Goal: Task Accomplishment & Management: Complete application form

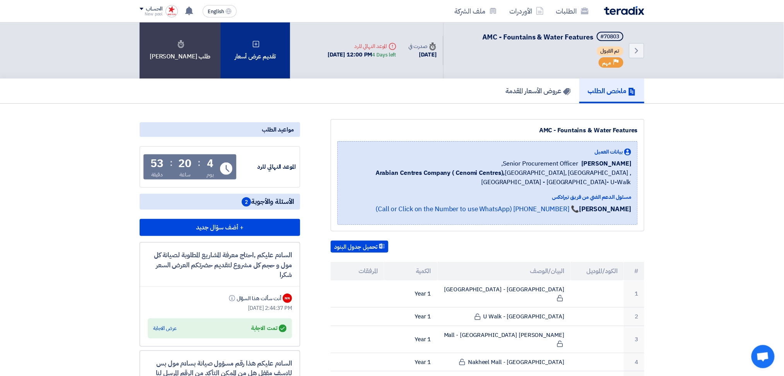
click at [252, 58] on div "تقديم عرض أسعار" at bounding box center [255, 50] width 70 height 56
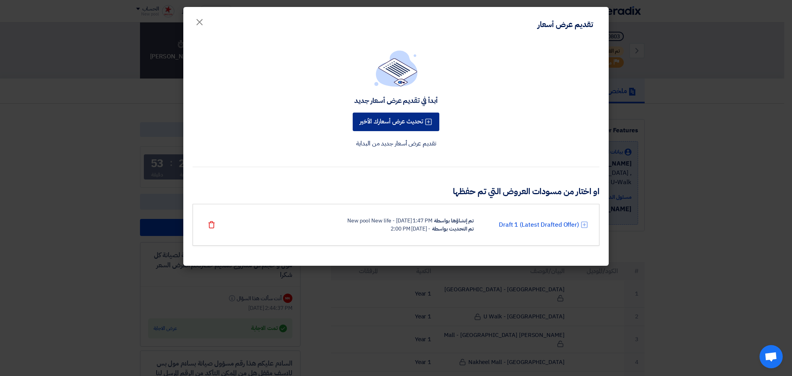
click at [408, 119] on button "تحديث عرض أسعارك الأخير" at bounding box center [396, 121] width 87 height 19
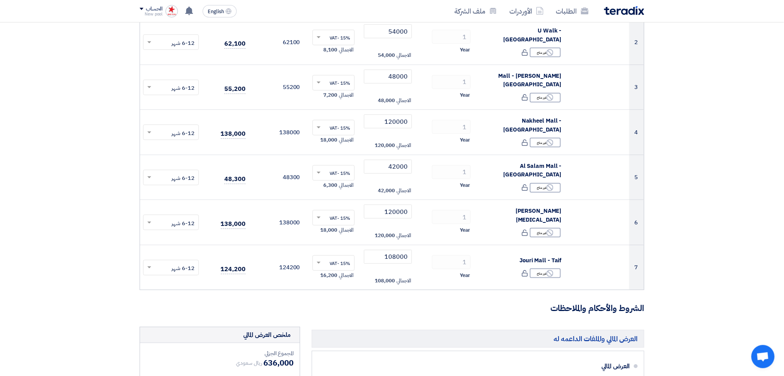
scroll to position [361, 0]
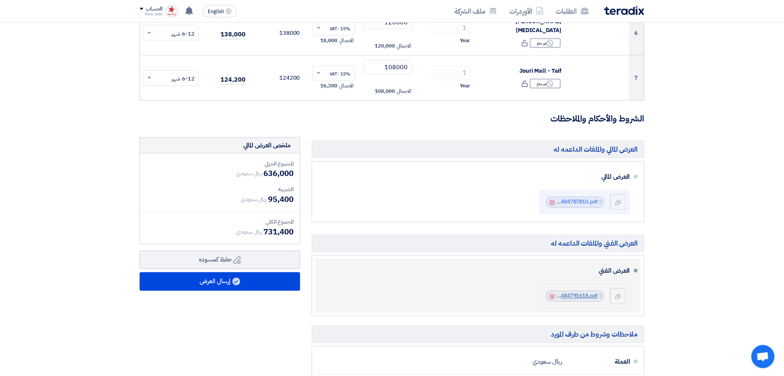
click at [579, 299] on link "MALL_CENOMI_1754484791618.pdf" at bounding box center [553, 296] width 89 height 8
click at [552, 295] on icon "Cancel" at bounding box center [551, 296] width 5 height 5
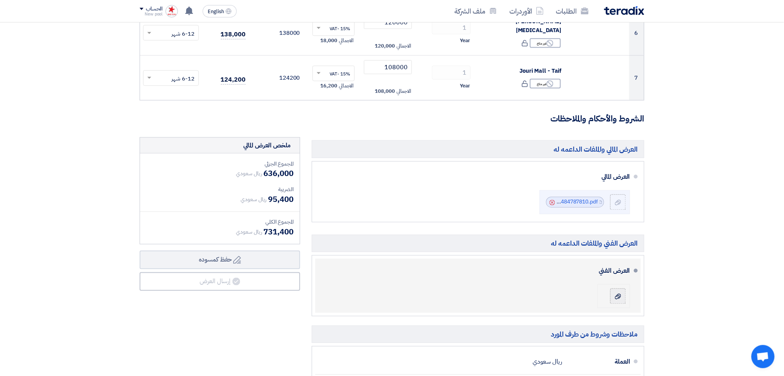
click at [615, 301] on label at bounding box center [617, 295] width 15 height 15
click at [0, 0] on input "file" at bounding box center [0, 0] width 0 height 0
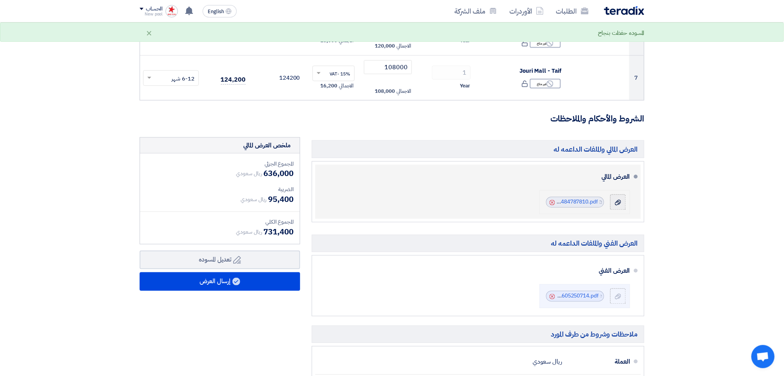
click at [551, 202] on icon "Cancel" at bounding box center [551, 202] width 5 height 5
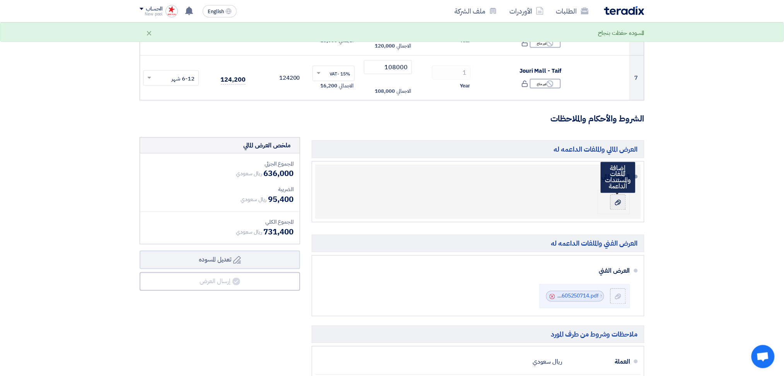
click at [617, 204] on icon at bounding box center [618, 202] width 6 height 6
click at [0, 0] on input "file" at bounding box center [0, 0] width 0 height 0
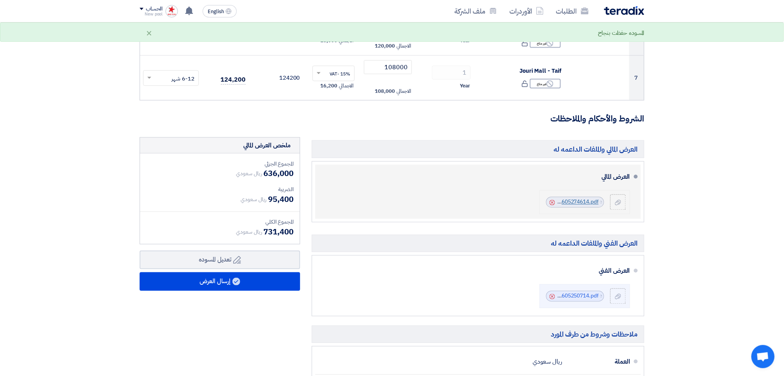
click at [586, 203] on link "MALL_CENOMI_without_price_1755605274614.pdf" at bounding box center [536, 202] width 125 height 8
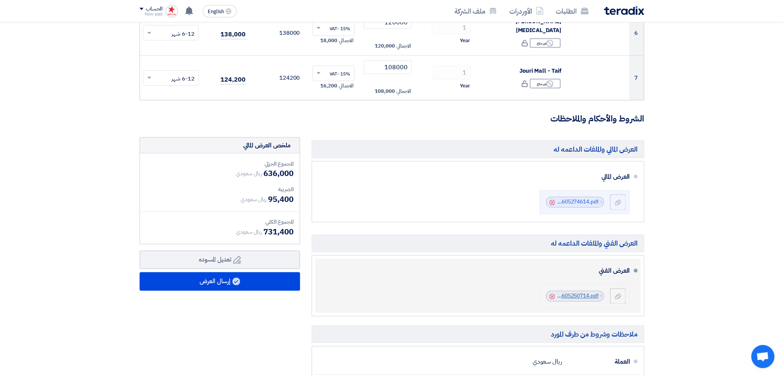
click at [566, 296] on link "MALL_CENOMI_without_price_1755605250714.pdf" at bounding box center [536, 296] width 125 height 8
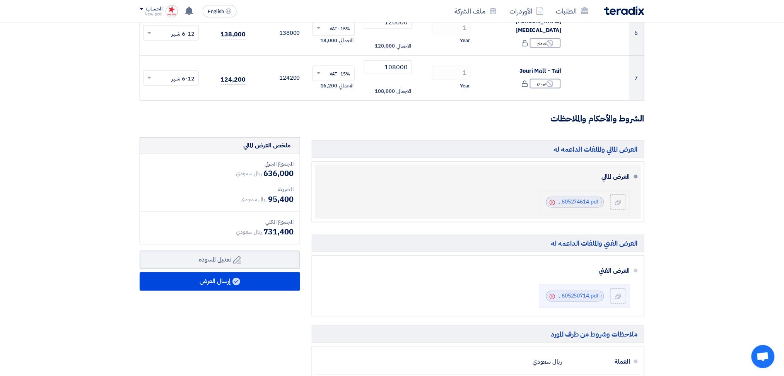
click at [545, 201] on li "File MALL_CENOMI_without_price_1755605274614.pdf Cancel" at bounding box center [584, 202] width 90 height 24
click at [551, 201] on icon "Cancel" at bounding box center [551, 202] width 5 height 5
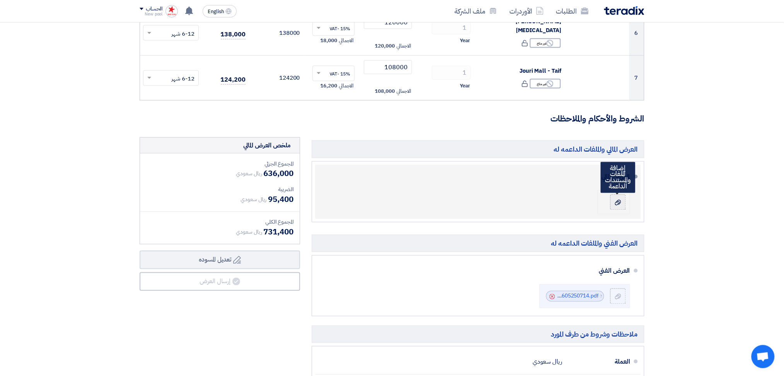
click at [622, 201] on label at bounding box center [617, 201] width 15 height 15
click at [0, 0] on input "file" at bounding box center [0, 0] width 0 height 0
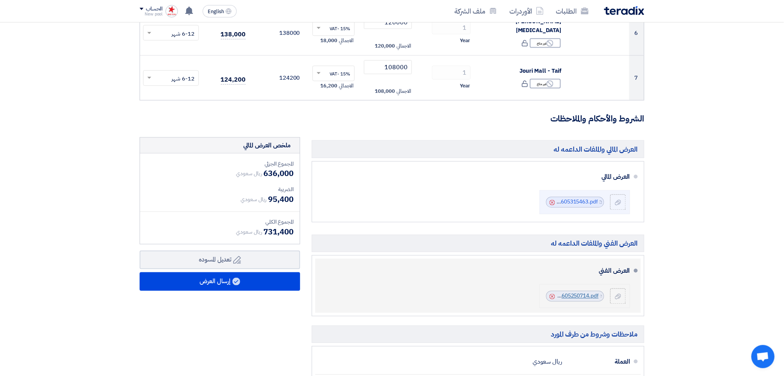
click at [569, 297] on link "MALL_CENOMI_without_price_1755605250714.pdf" at bounding box center [536, 296] width 125 height 8
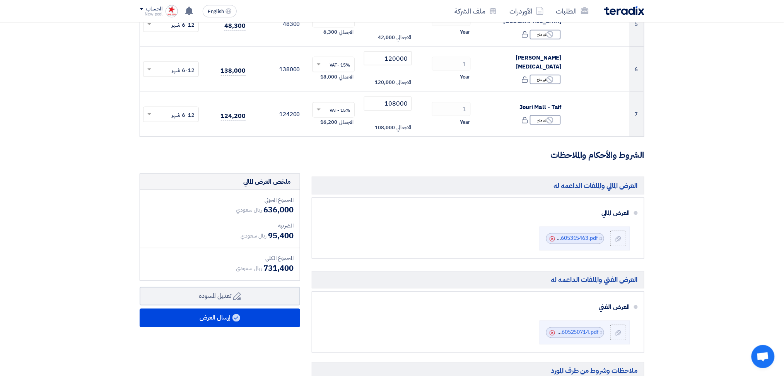
scroll to position [309, 0]
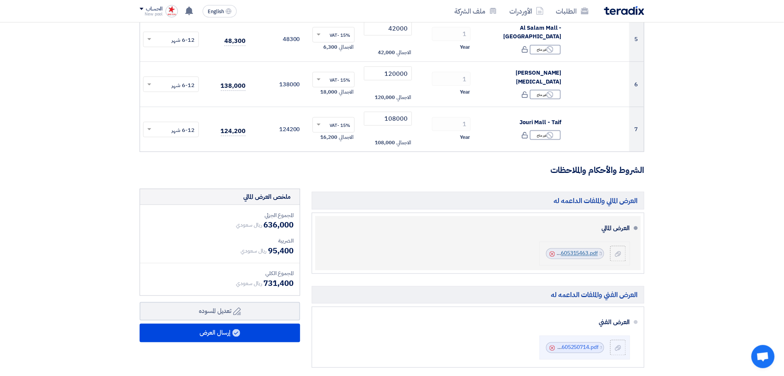
click at [584, 254] on link "MALL_CENOMI_1755605315463.pdf" at bounding box center [553, 253] width 89 height 8
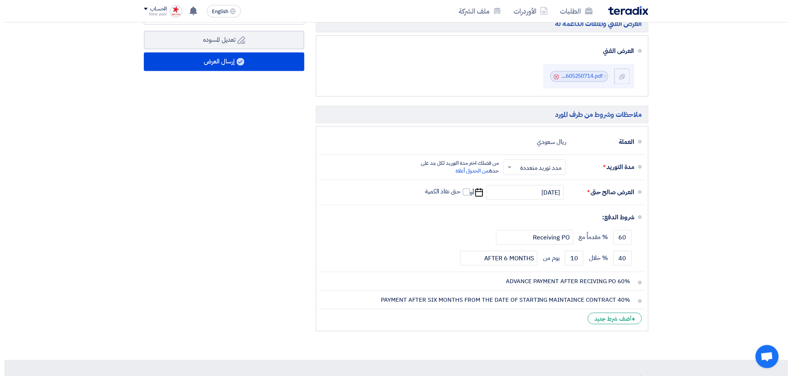
scroll to position [464, 0]
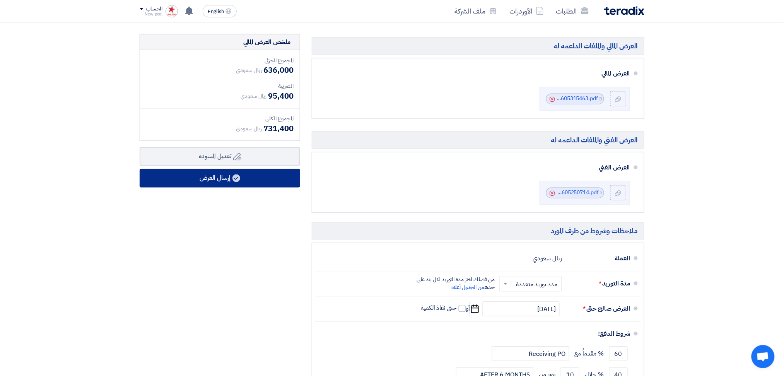
click at [227, 182] on button "إرسال العرض" at bounding box center [220, 178] width 160 height 19
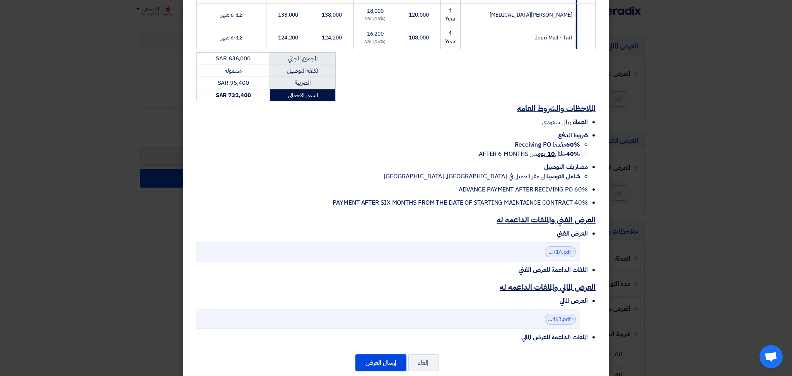
scroll to position [290, 0]
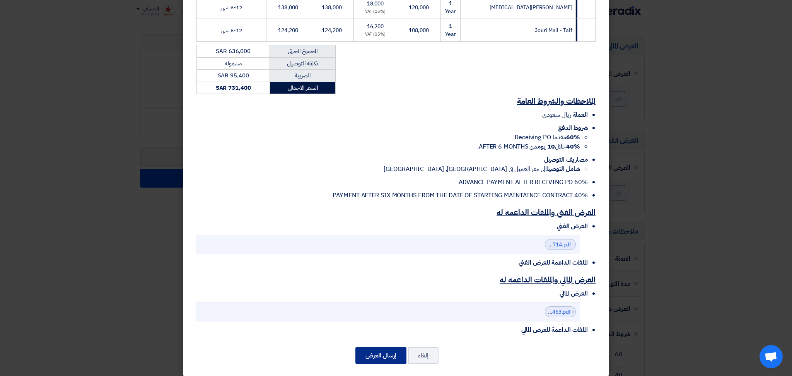
click at [379, 349] on button "إرسال العرض" at bounding box center [380, 355] width 51 height 17
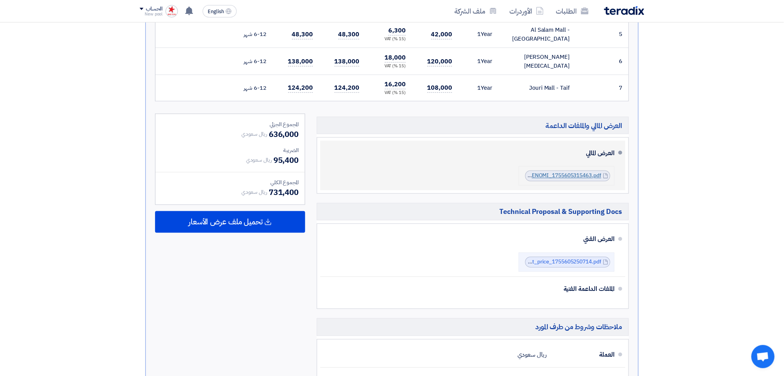
scroll to position [361, 0]
click at [574, 171] on link "MALL_CENOMI_1755605315463.pdf" at bounding box center [557, 175] width 89 height 8
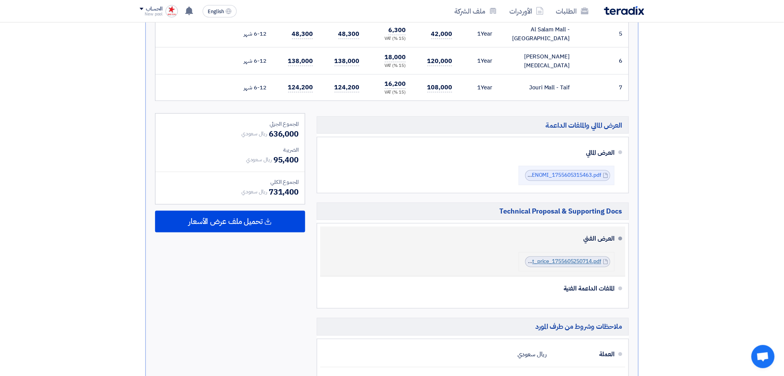
click at [573, 257] on link "MALL_CENOMI_without_price_1755605250714.pdf" at bounding box center [538, 261] width 125 height 8
